Goal: Information Seeking & Learning: Learn about a topic

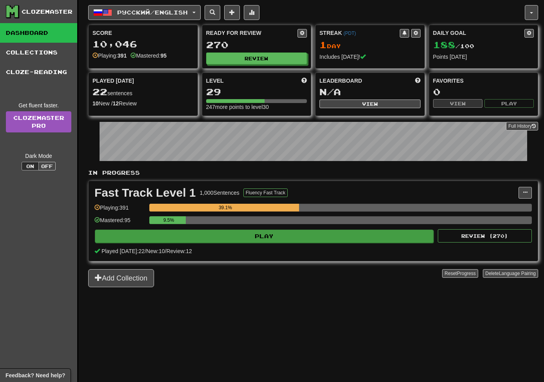
click at [282, 235] on button "Play" at bounding box center [264, 236] width 338 height 13
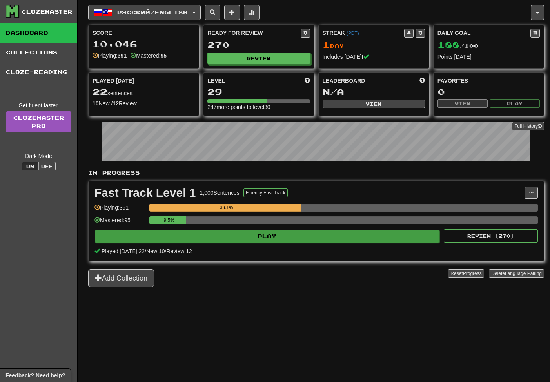
select select "**"
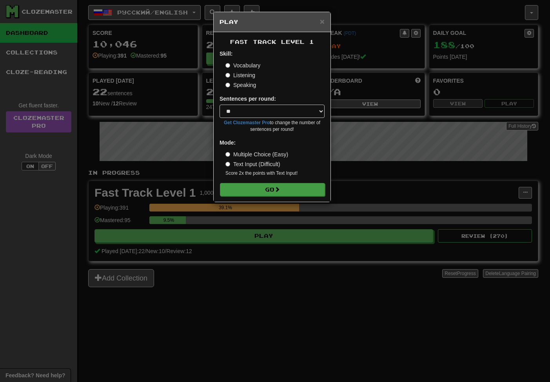
click at [276, 186] on span at bounding box center [276, 188] width 5 height 5
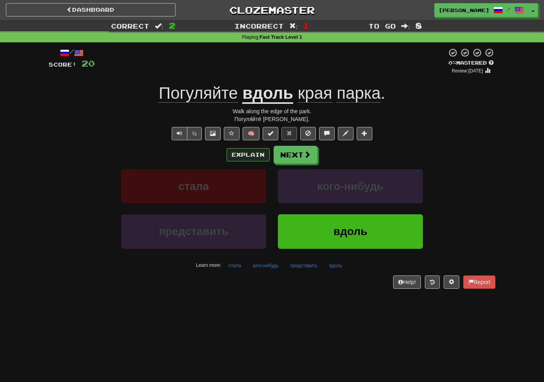
click at [250, 154] on button "Explain" at bounding box center [247, 154] width 43 height 13
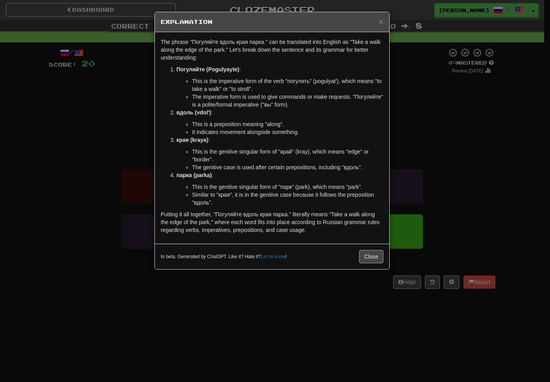
click at [368, 259] on button "Close" at bounding box center [371, 256] width 24 height 13
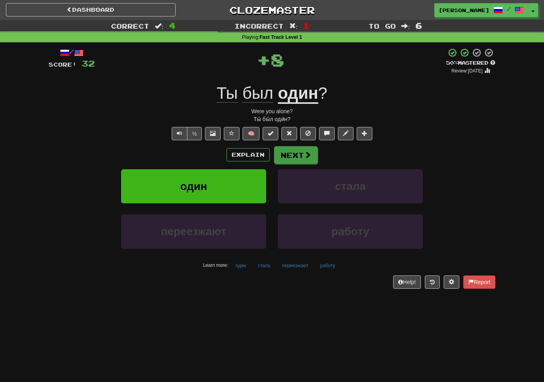
click at [302, 150] on button "Next" at bounding box center [296, 155] width 44 height 18
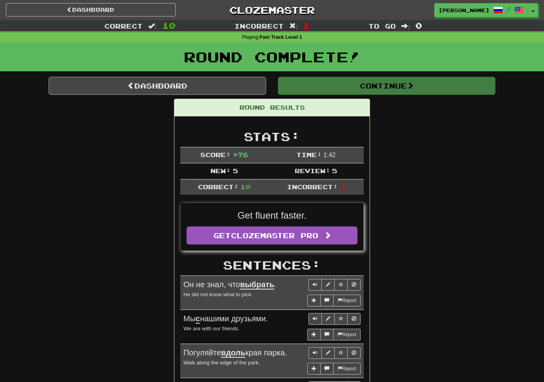
click at [138, 85] on link "Dashboard" at bounding box center [157, 86] width 217 height 18
click at [74, 11] on link "Dashboard" at bounding box center [91, 9] width 170 height 13
click at [157, 89] on link "Dashboard" at bounding box center [157, 86] width 217 height 18
